Goal: Information Seeking & Learning: Compare options

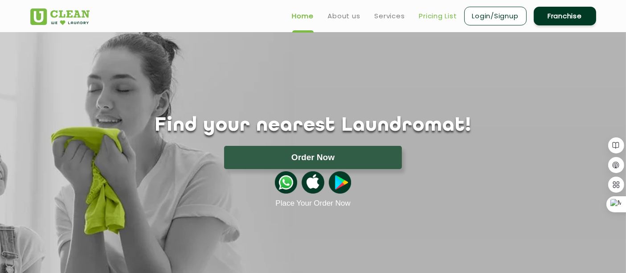
click at [446, 16] on link "Pricing List" at bounding box center [439, 16] width 38 height 11
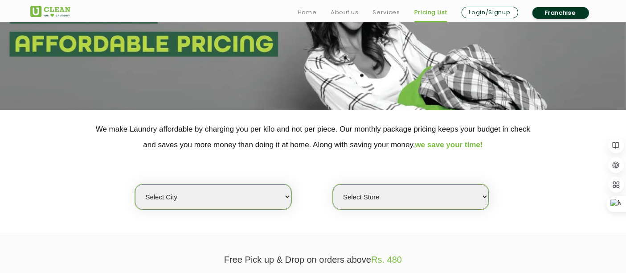
scroll to position [97, 0]
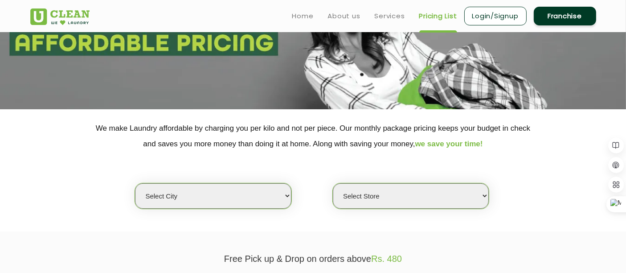
click at [184, 197] on select "Select city" at bounding box center [213, 195] width 156 height 25
select select "193"
click at [135, 183] on select "Select city [GEOGRAPHIC_DATA] [GEOGRAPHIC_DATA] [GEOGRAPHIC_DATA] [GEOGRAPHIC_D…" at bounding box center [213, 195] width 156 height 25
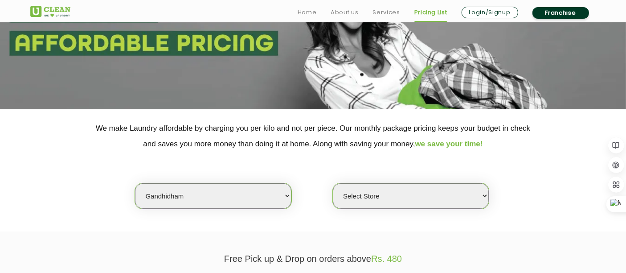
scroll to position [187, 0]
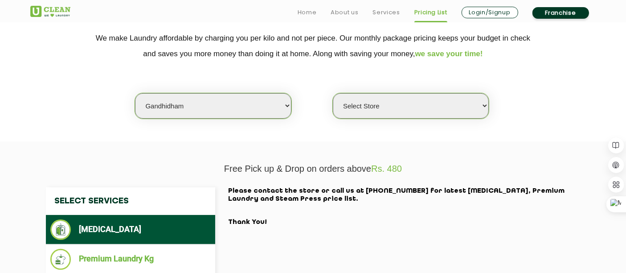
click at [381, 114] on select "Select Store [GEOGRAPHIC_DATA]" at bounding box center [411, 105] width 156 height 25
select select "567"
click at [333, 93] on select "Select Store [GEOGRAPHIC_DATA]" at bounding box center [411, 105] width 156 height 25
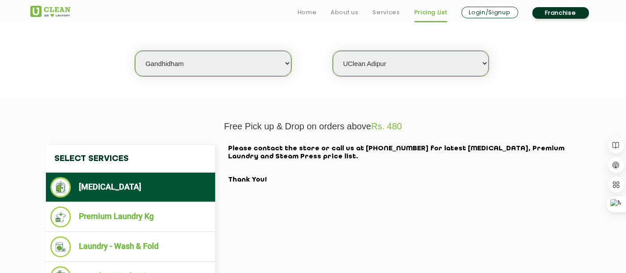
scroll to position [256, 0]
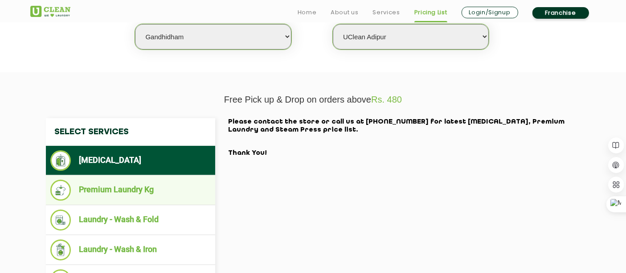
click at [111, 186] on li "Premium Laundry Kg" at bounding box center [130, 190] width 161 height 21
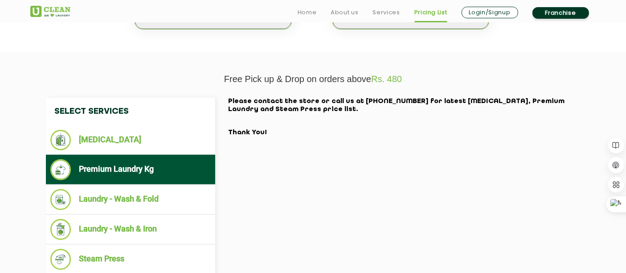
scroll to position [277, 0]
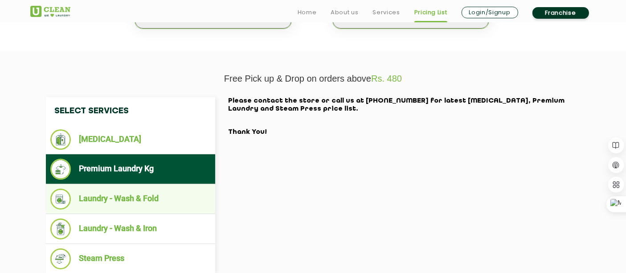
click at [152, 198] on li "Laundry - Wash & Fold" at bounding box center [130, 199] width 161 height 21
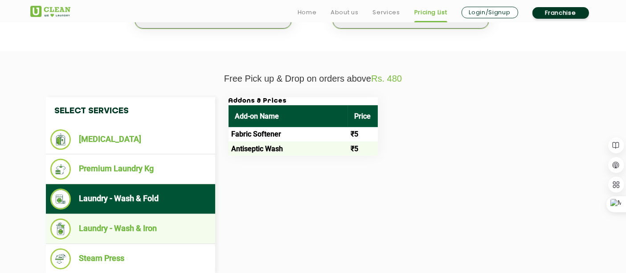
click at [141, 223] on li "Laundry - Wash & Iron" at bounding box center [130, 228] width 161 height 21
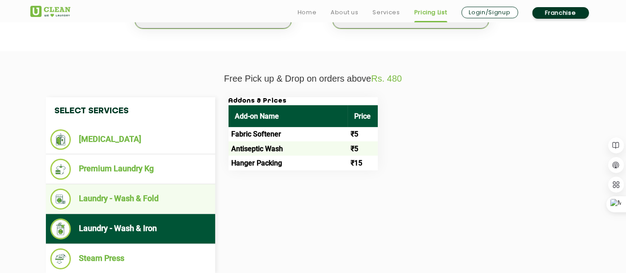
scroll to position [330, 0]
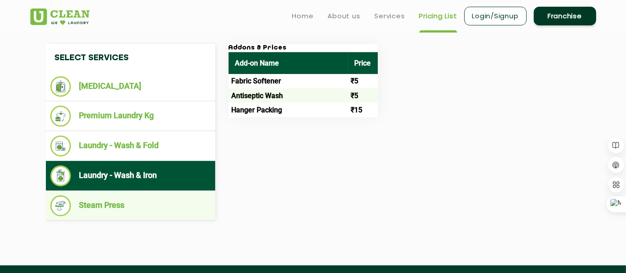
click at [143, 207] on li "Steam Press" at bounding box center [130, 205] width 161 height 21
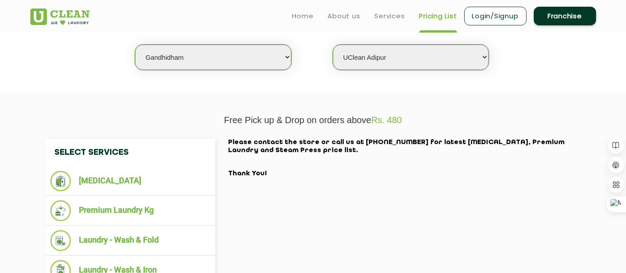
scroll to position [222, 0]
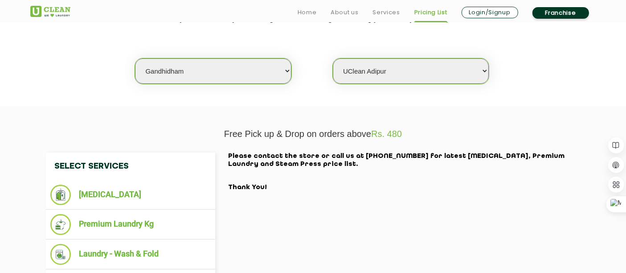
click at [251, 70] on select "Select city [GEOGRAPHIC_DATA] [GEOGRAPHIC_DATA] [GEOGRAPHIC_DATA] [GEOGRAPHIC_D…" at bounding box center [213, 70] width 156 height 25
select select "12"
click at [135, 58] on select "Select city Aalo Agartala Agra Ahmedabad Akola Aligarh Alwar - UClean Select Am…" at bounding box center [213, 70] width 156 height 25
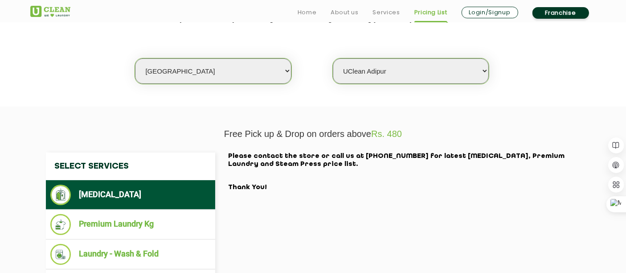
select select "0"
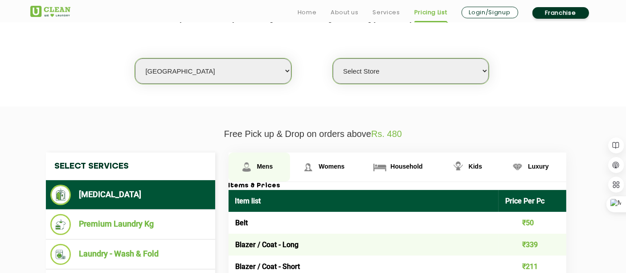
scroll to position [276, 0]
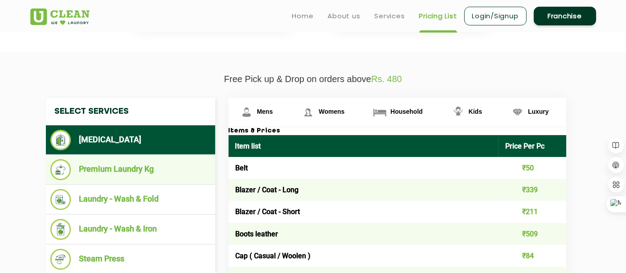
click at [109, 176] on li "Premium Laundry Kg" at bounding box center [130, 169] width 161 height 21
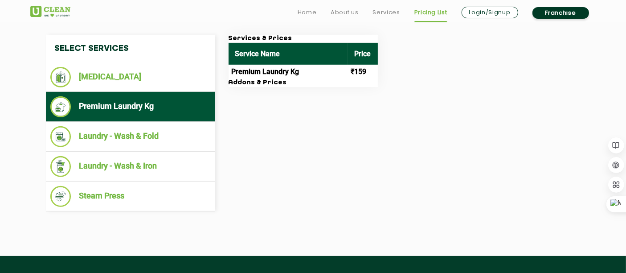
scroll to position [340, 0]
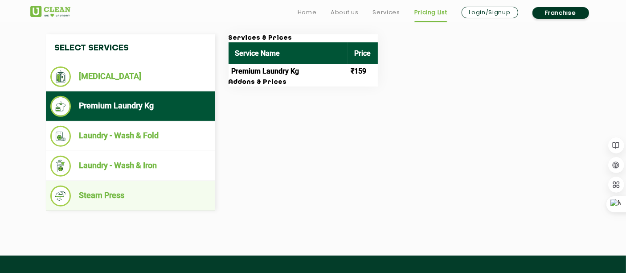
click at [104, 193] on li "Steam Press" at bounding box center [130, 195] width 161 height 21
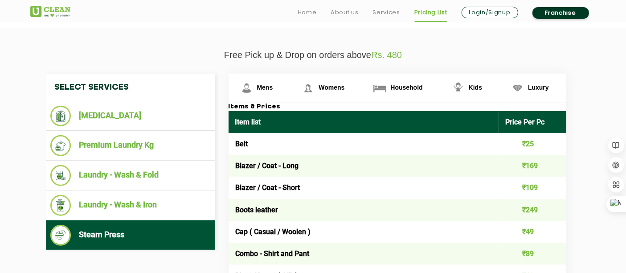
scroll to position [312, 0]
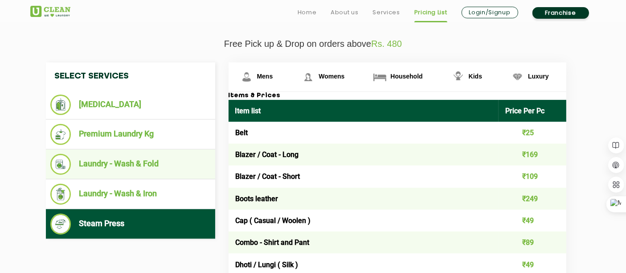
click at [125, 162] on li "Laundry - Wash & Fold" at bounding box center [130, 164] width 161 height 21
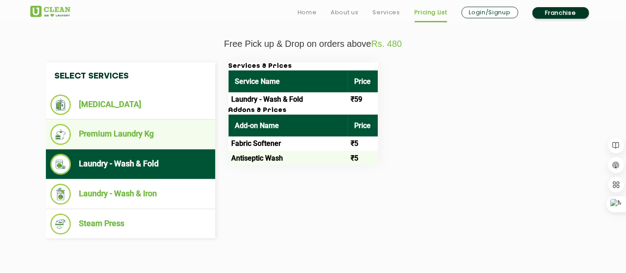
click at [108, 137] on li "Premium Laundry Kg" at bounding box center [130, 134] width 161 height 21
